Goal: Navigation & Orientation: Understand site structure

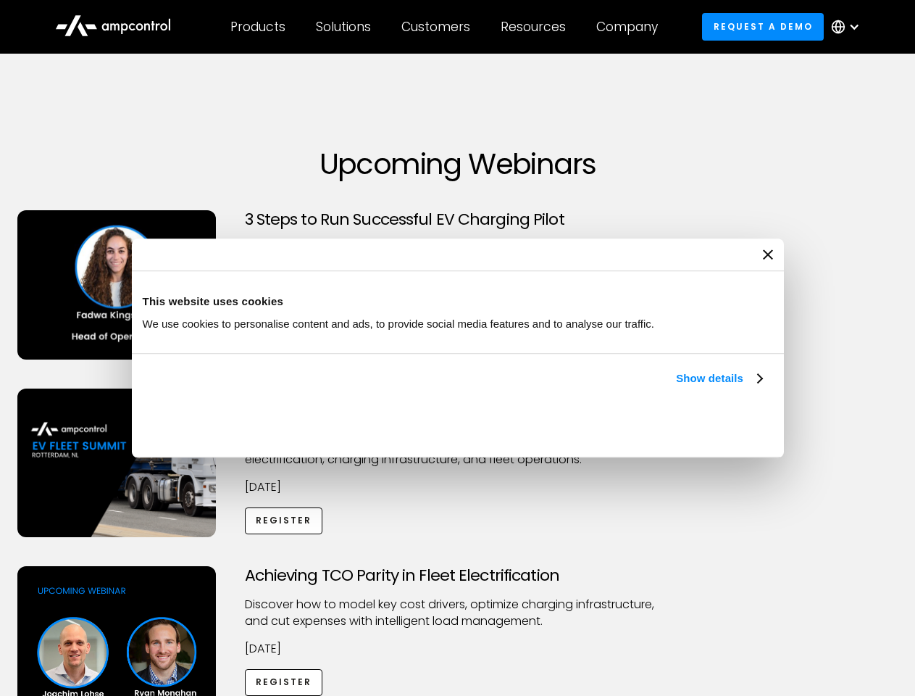
click at [676, 387] on link "Show details" at bounding box center [719, 378] width 86 height 17
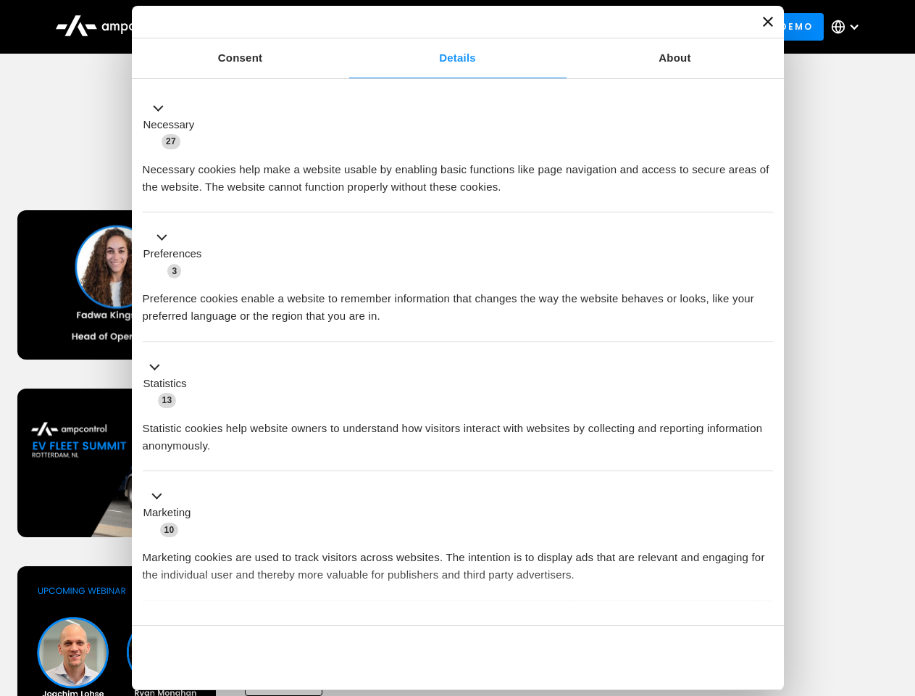
click at [764, 636] on button "Okay" at bounding box center [669, 657] width 208 height 42
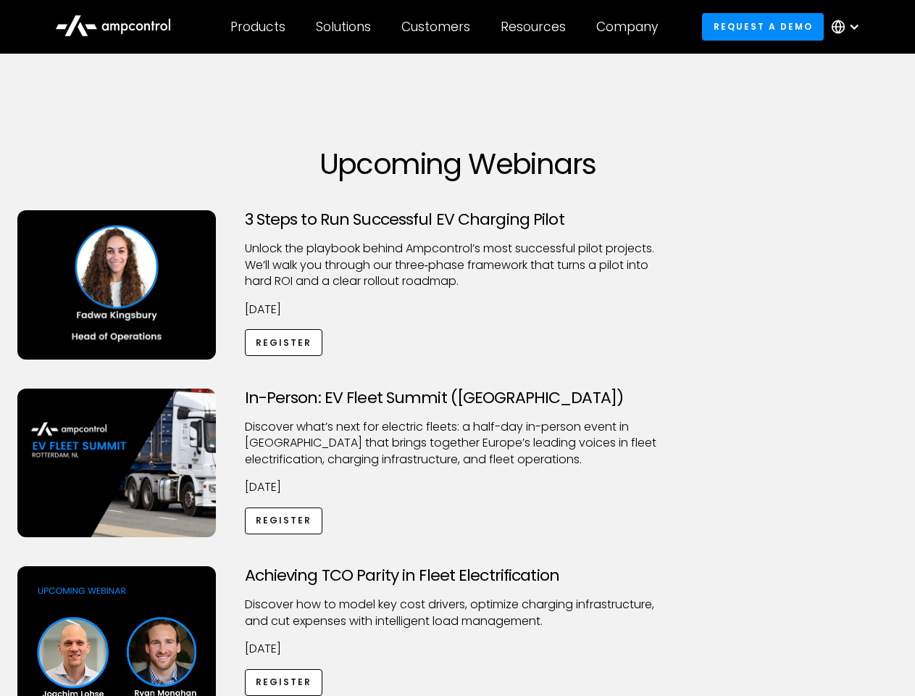
click at [900, 584] on div "Achieving TCO Parity in Fleet Electrification Discover how to model key cost dr…" at bounding box center [458, 680] width 910 height 228
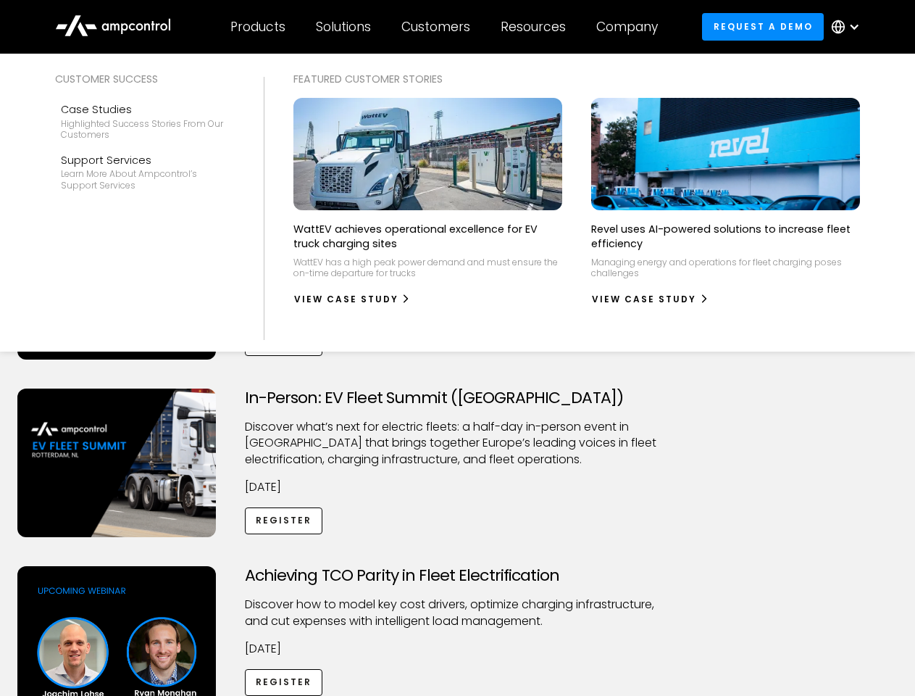
click at [446, 27] on div "Customers" at bounding box center [436, 27] width 69 height 16
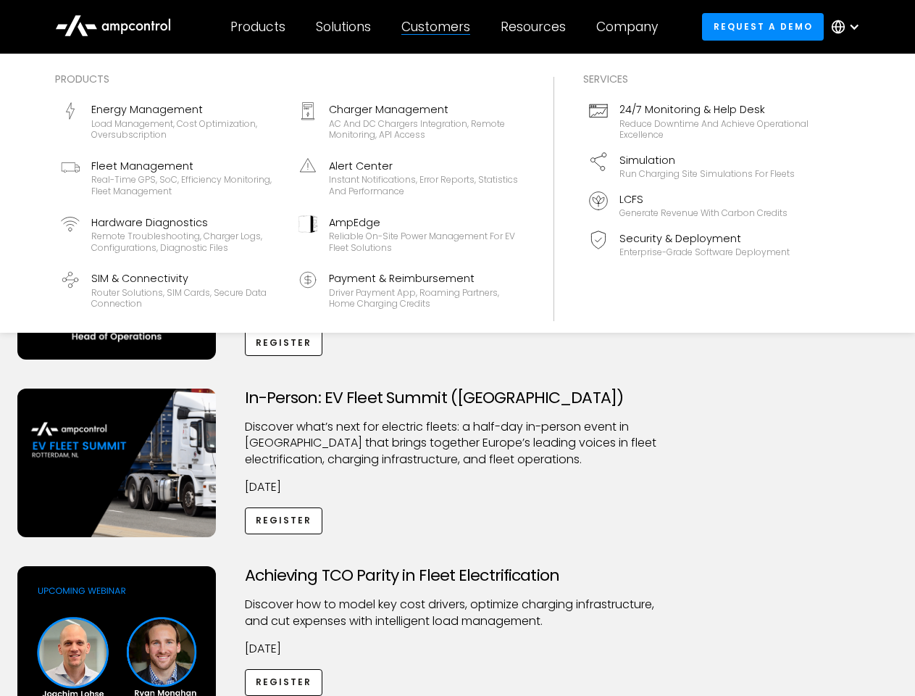
click at [257, 27] on div "Products" at bounding box center [258, 27] width 55 height 16
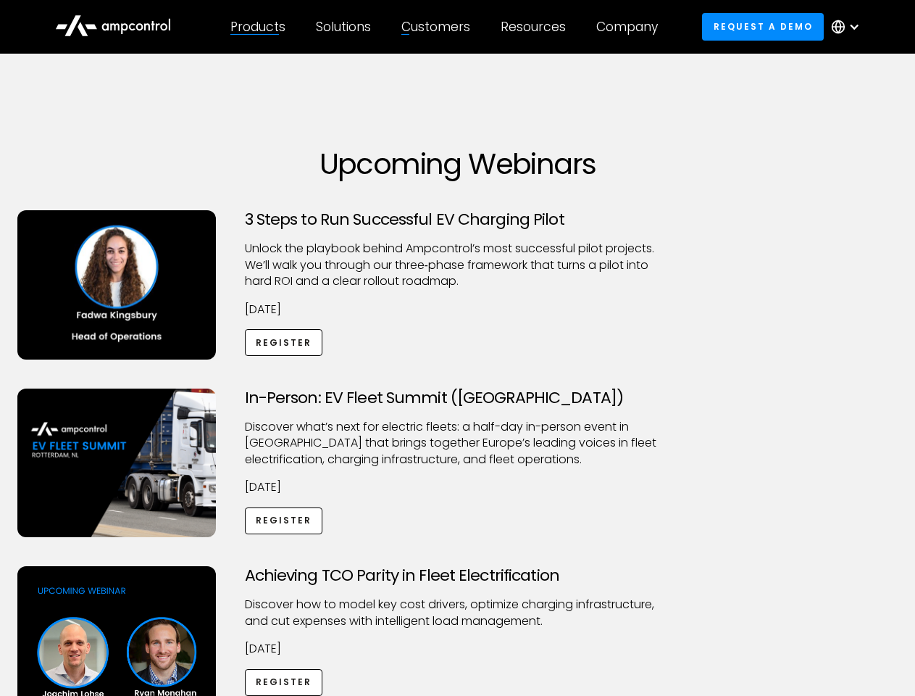
click at [344, 27] on div "Solutions" at bounding box center [343, 27] width 55 height 16
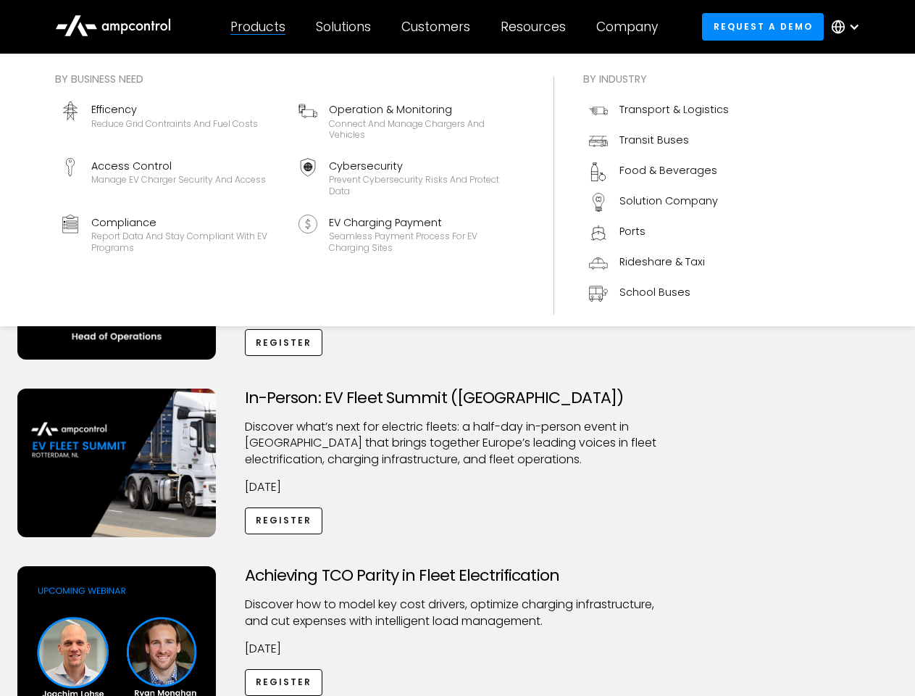
click at [439, 27] on div "Customers" at bounding box center [436, 27] width 69 height 16
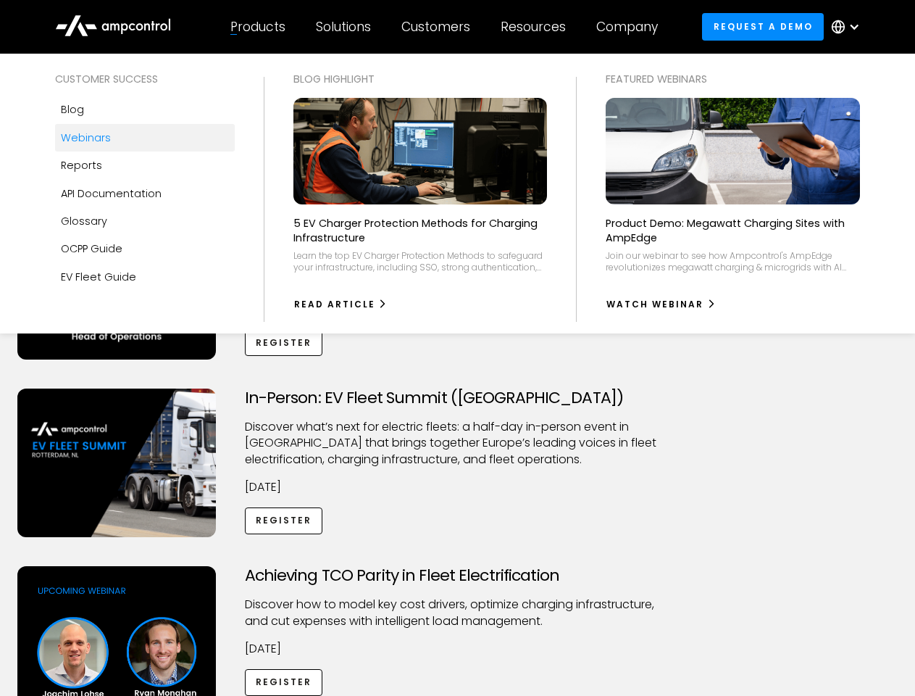
click at [536, 27] on div "Resources" at bounding box center [533, 27] width 65 height 16
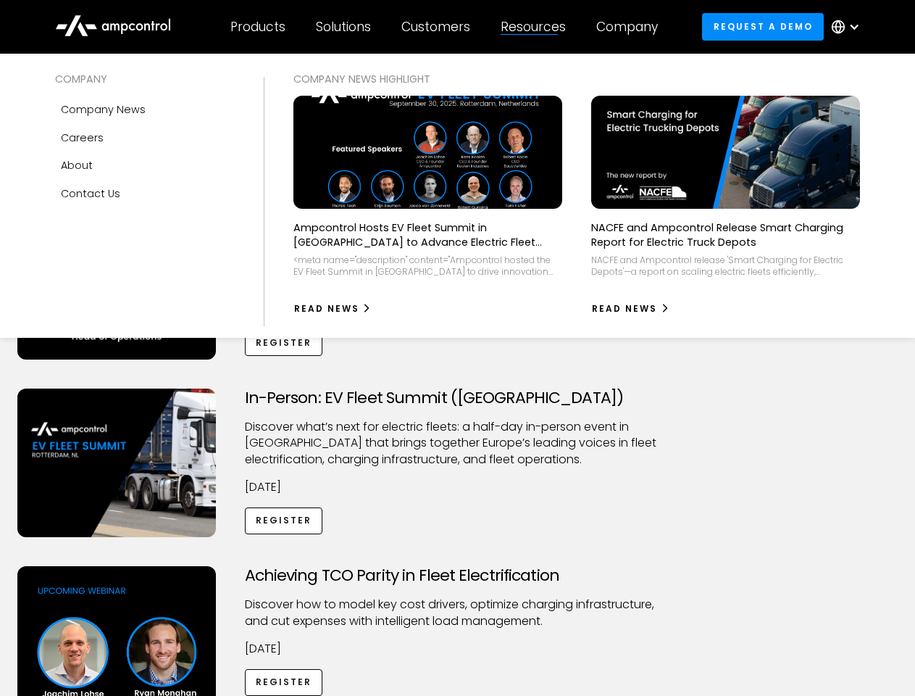
click at [632, 27] on div "Company" at bounding box center [628, 27] width 62 height 16
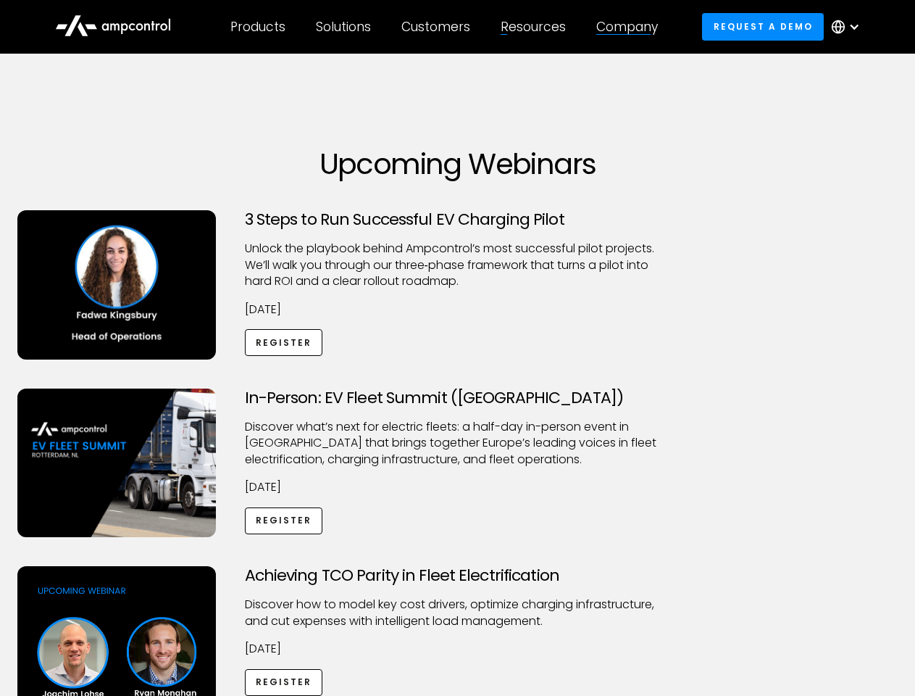
click at [850, 27] on div at bounding box center [855, 27] width 12 height 12
